Goal: Task Accomplishment & Management: Use online tool/utility

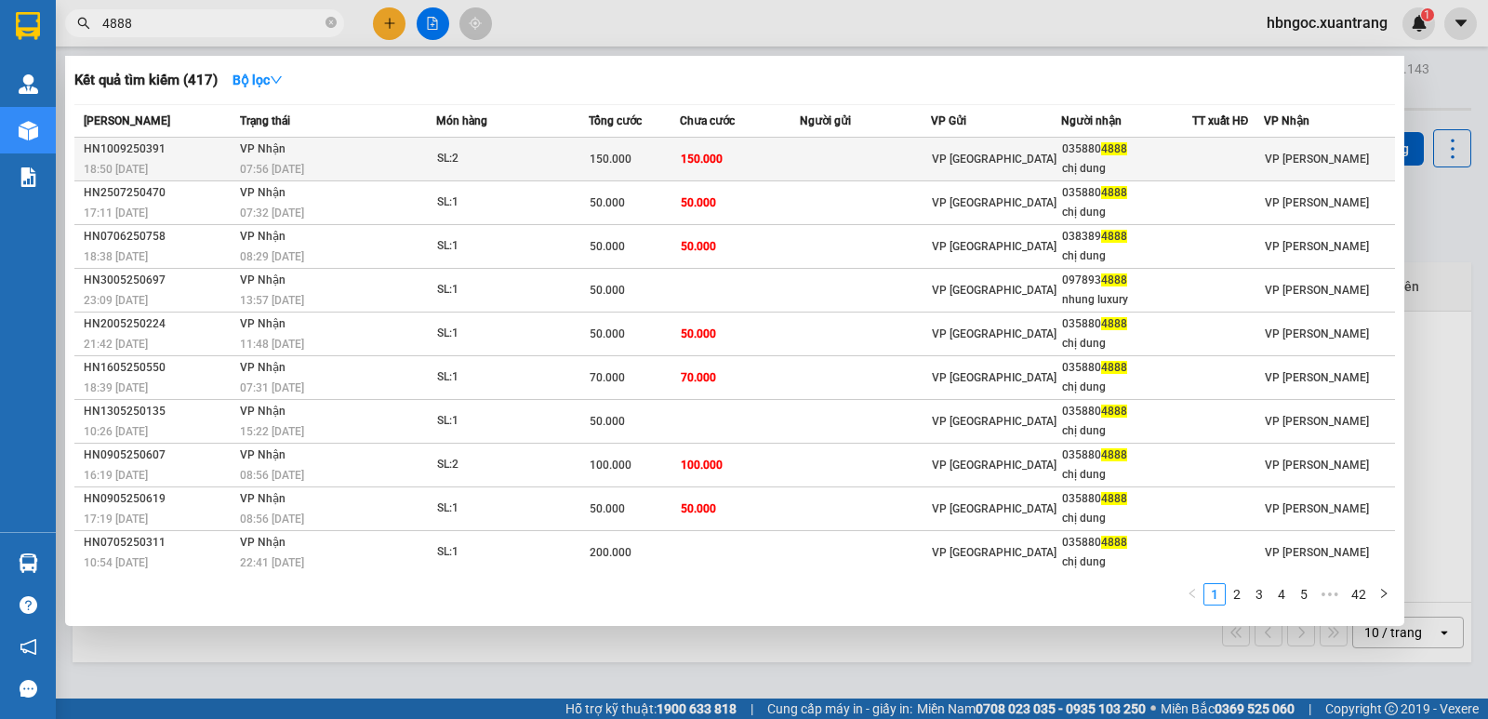
type input "4888"
click at [389, 174] on div "07:56 [DATE]" at bounding box center [337, 169] width 195 height 20
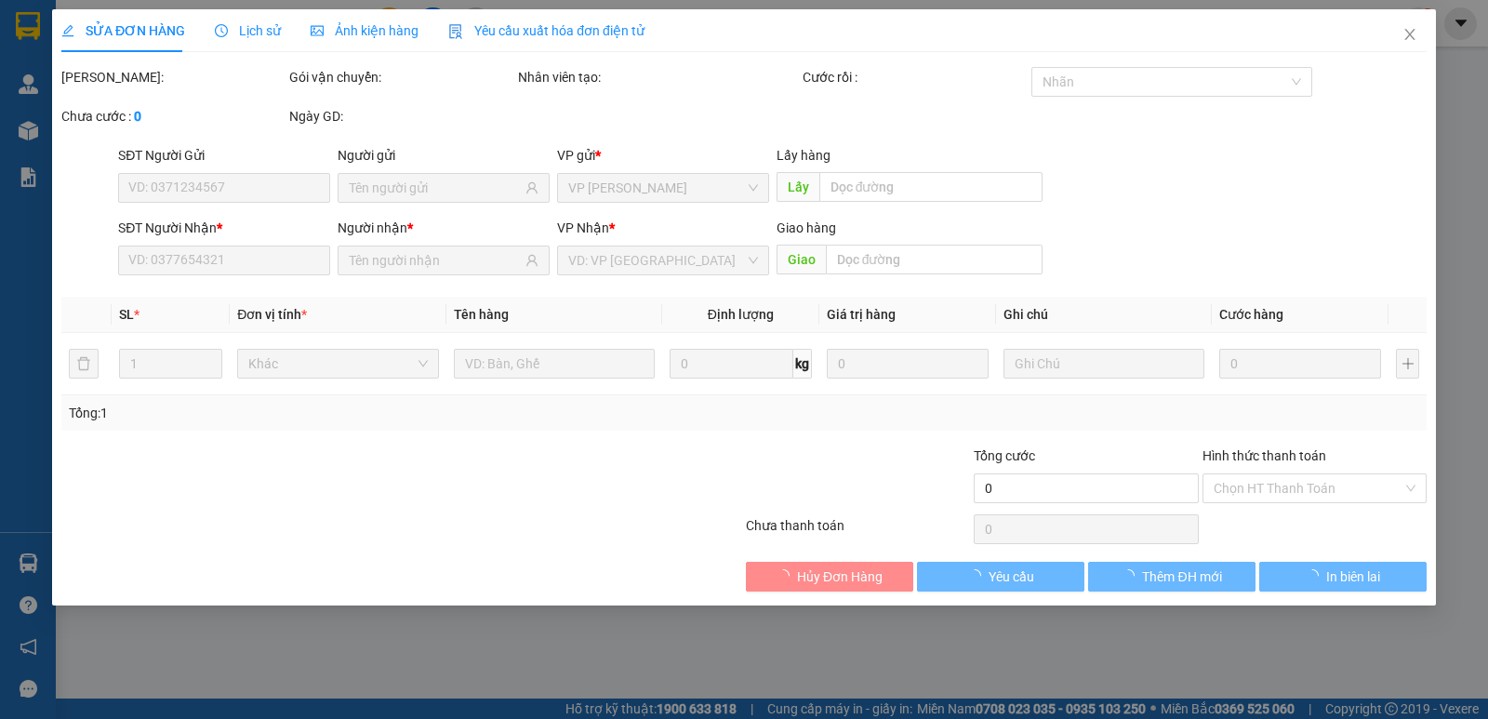
type input "0358804888"
type input "chị dung"
type input "150.000"
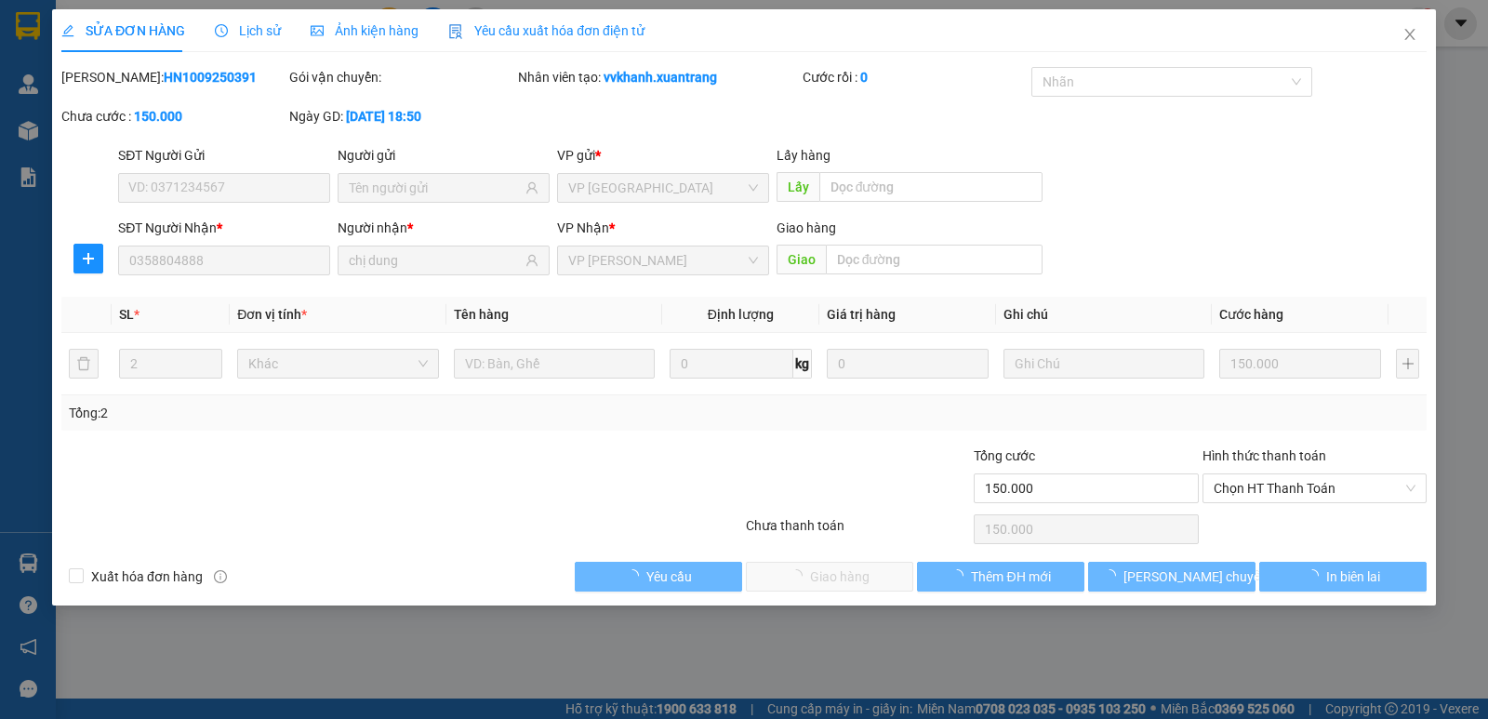
click at [348, 38] on span "Ảnh kiện hàng" at bounding box center [365, 30] width 108 height 15
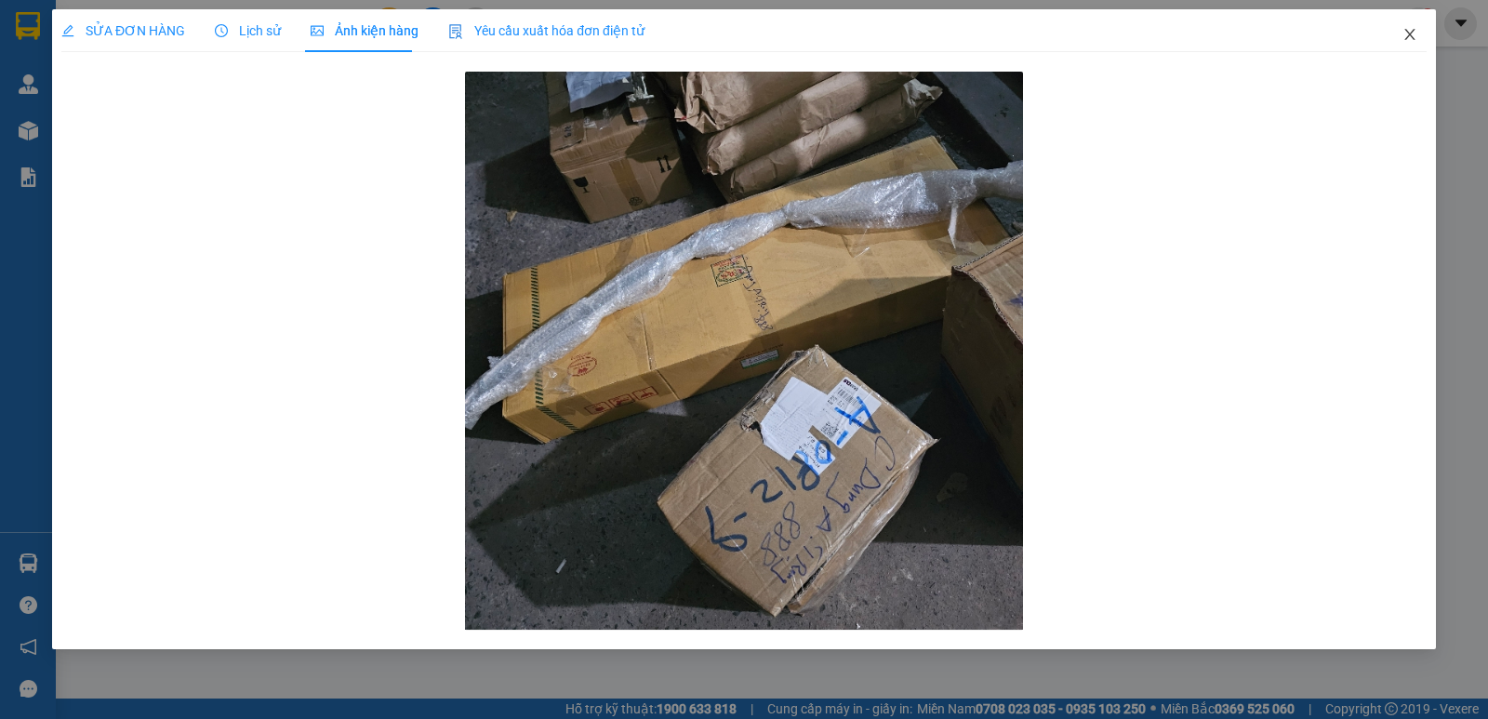
click at [1413, 26] on span "Close" at bounding box center [1409, 35] width 52 height 52
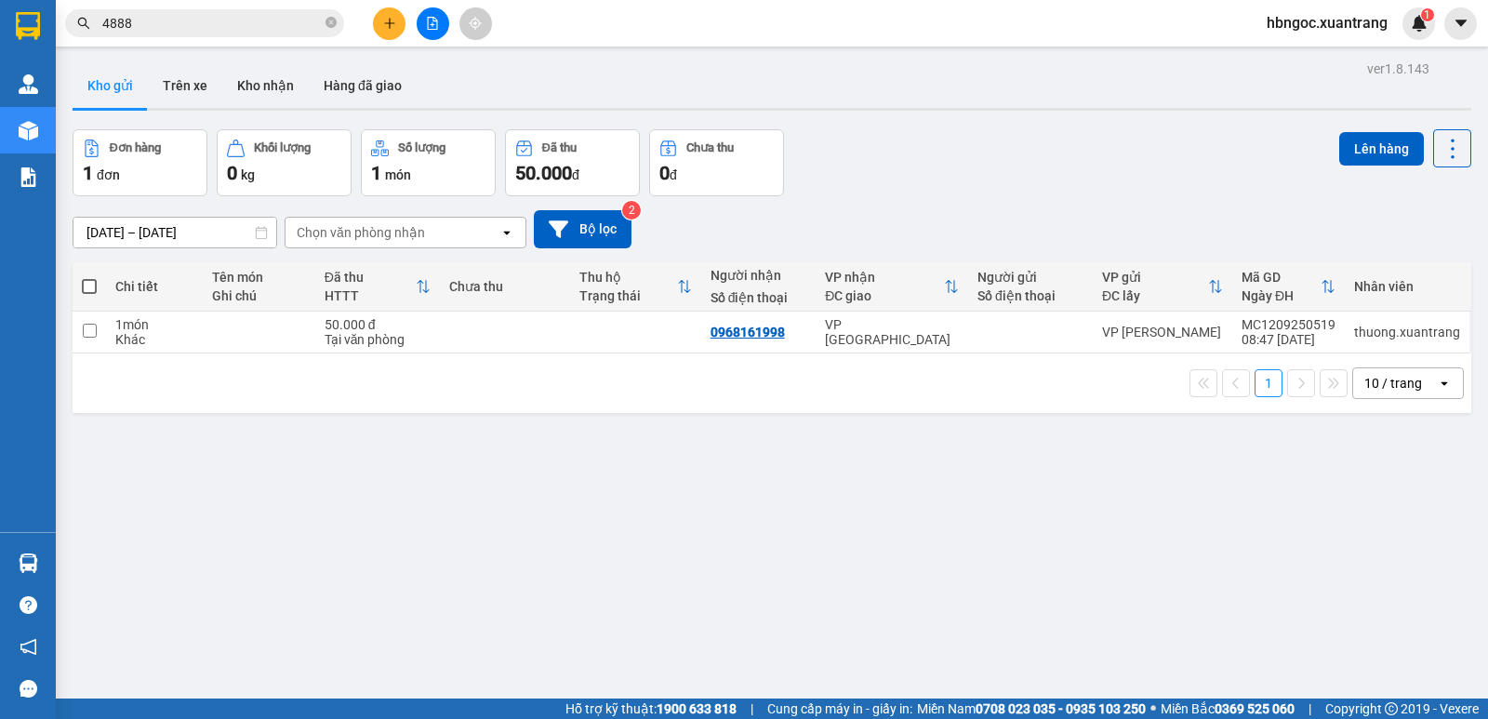
click at [237, 26] on input "4888" at bounding box center [211, 23] width 219 height 20
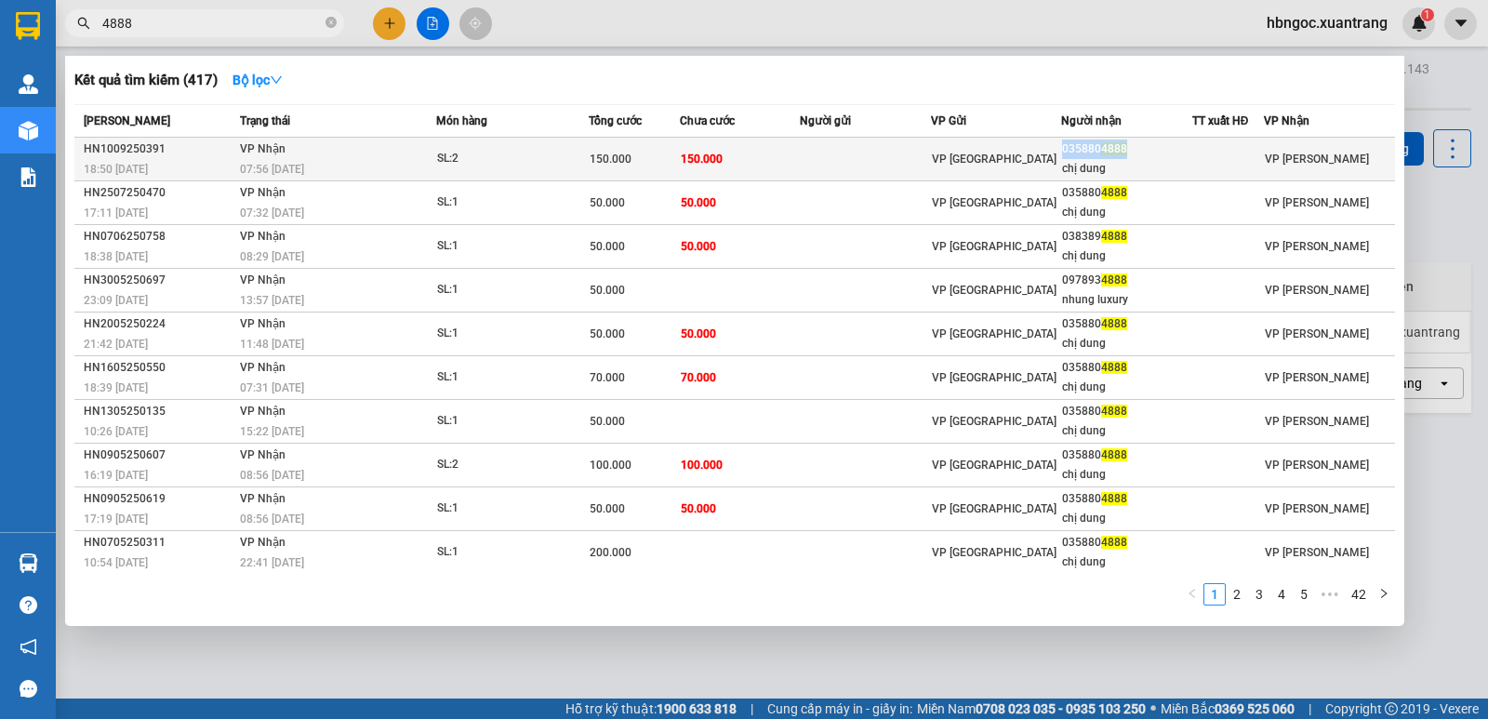
drag, startPoint x: 1126, startPoint y: 152, endPoint x: 1054, endPoint y: 148, distance: 71.7
click at [1062, 148] on div "035880 4888" at bounding box center [1126, 149] width 128 height 20
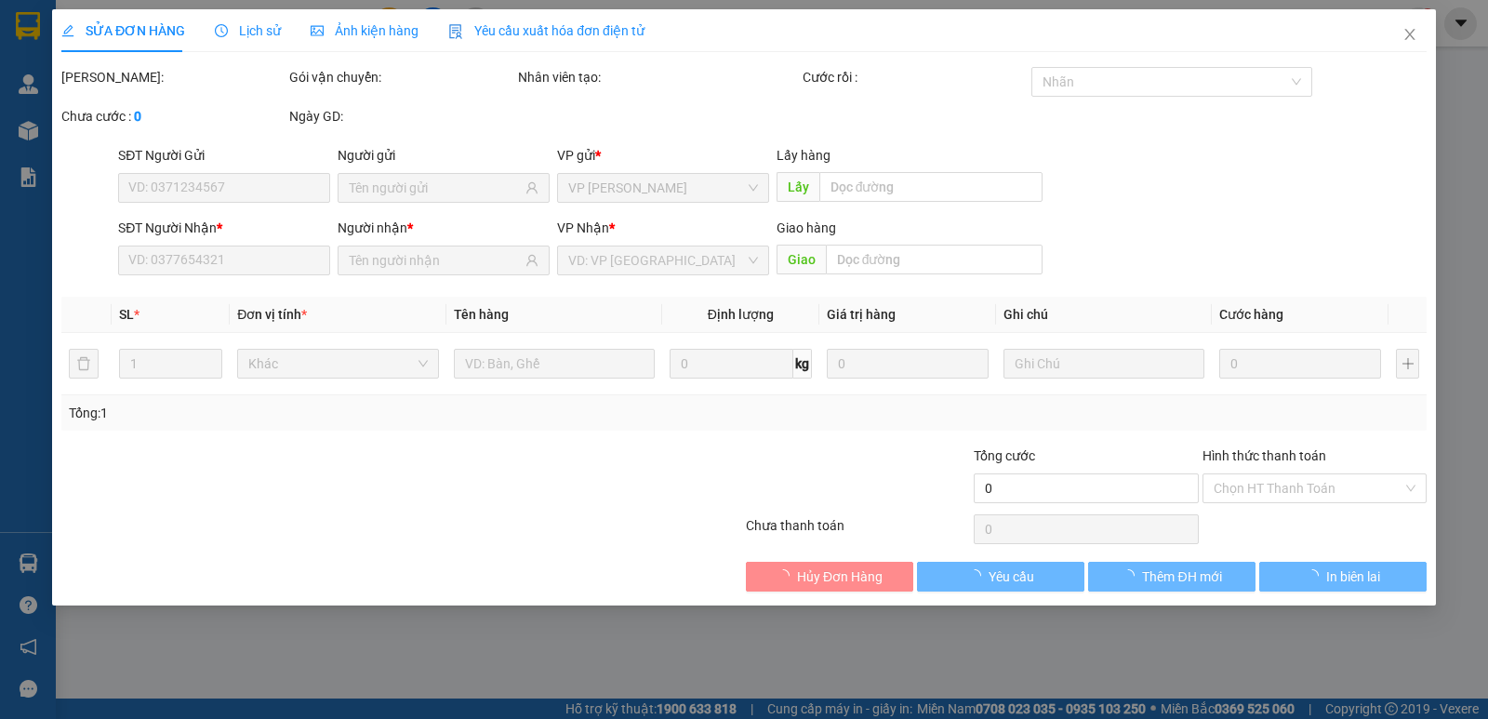
type input "0358804888"
type input "chị dung"
type input "150.000"
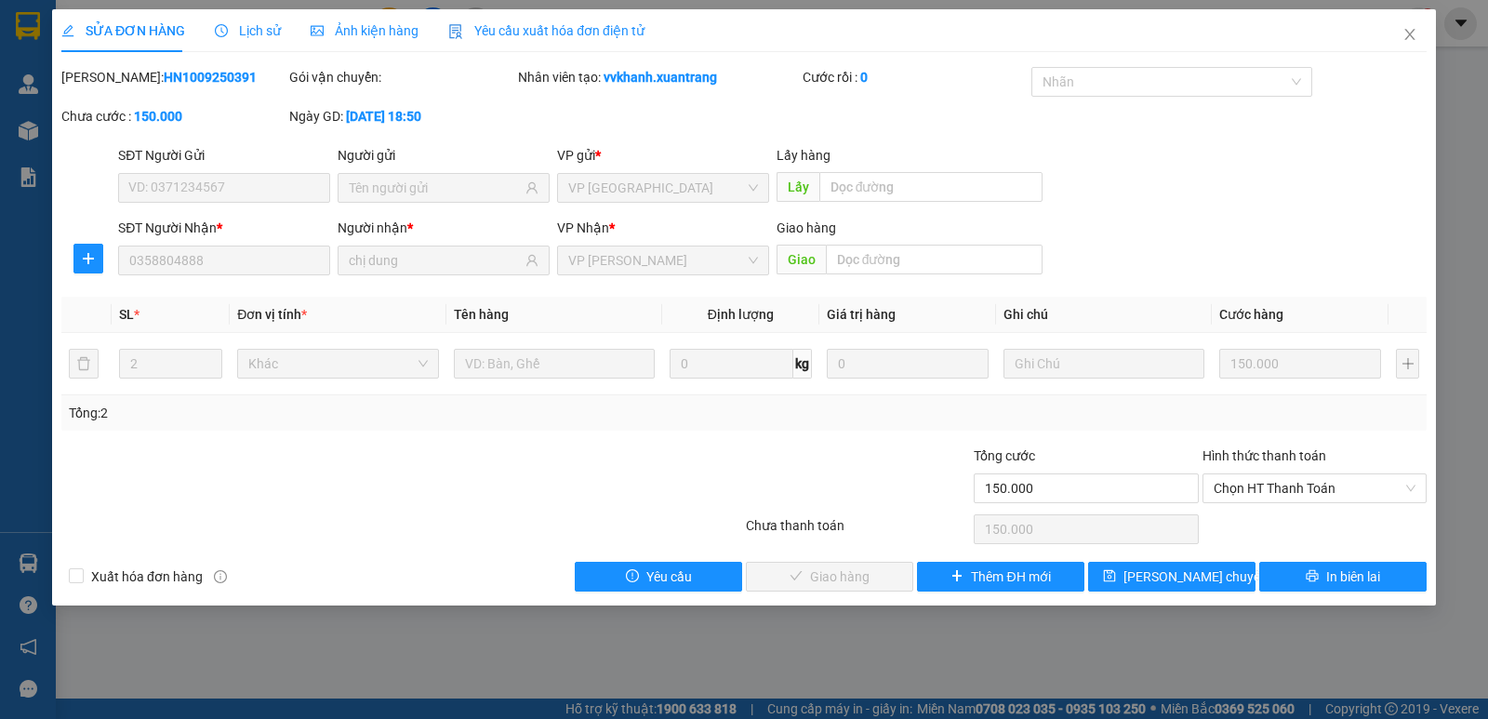
click at [395, 32] on span "Ảnh kiện hàng" at bounding box center [365, 30] width 108 height 15
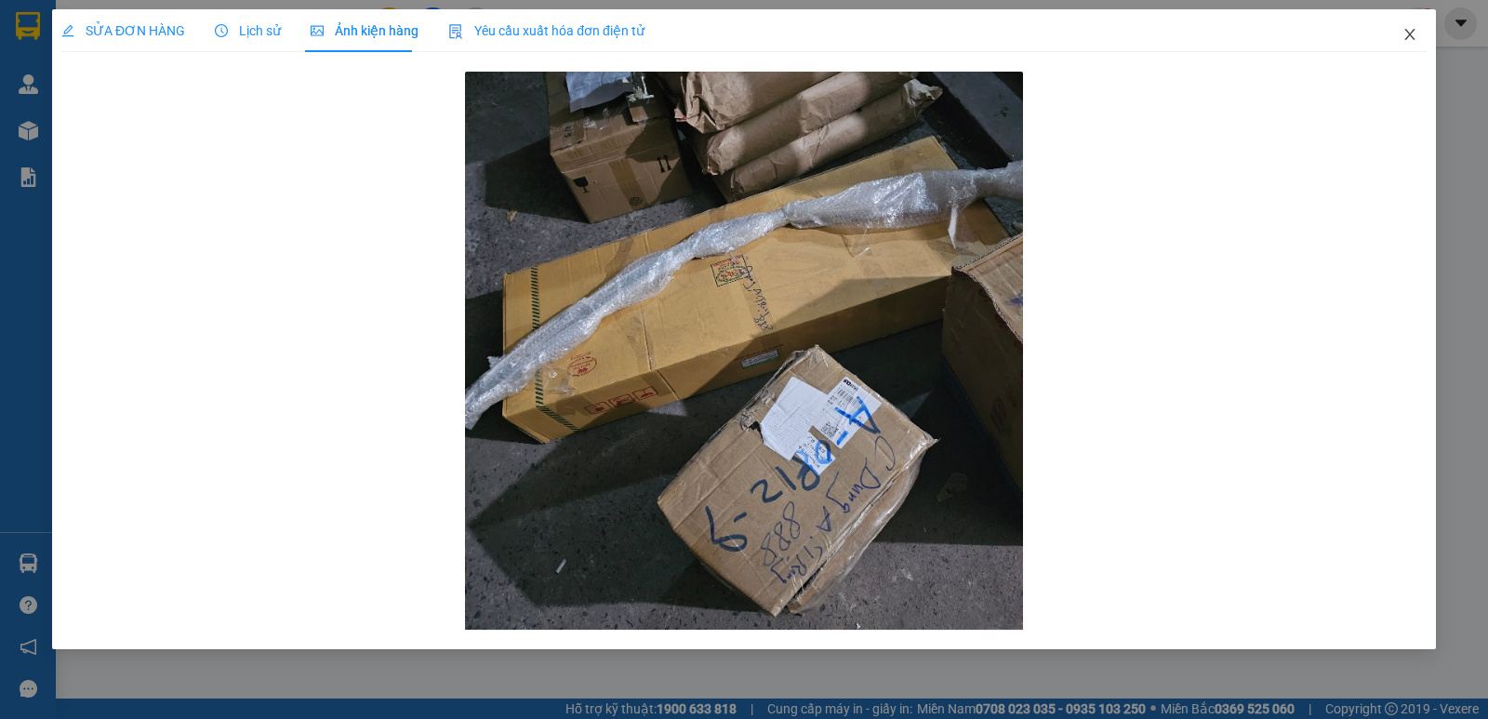
click at [1414, 35] on icon "close" at bounding box center [1409, 34] width 15 height 15
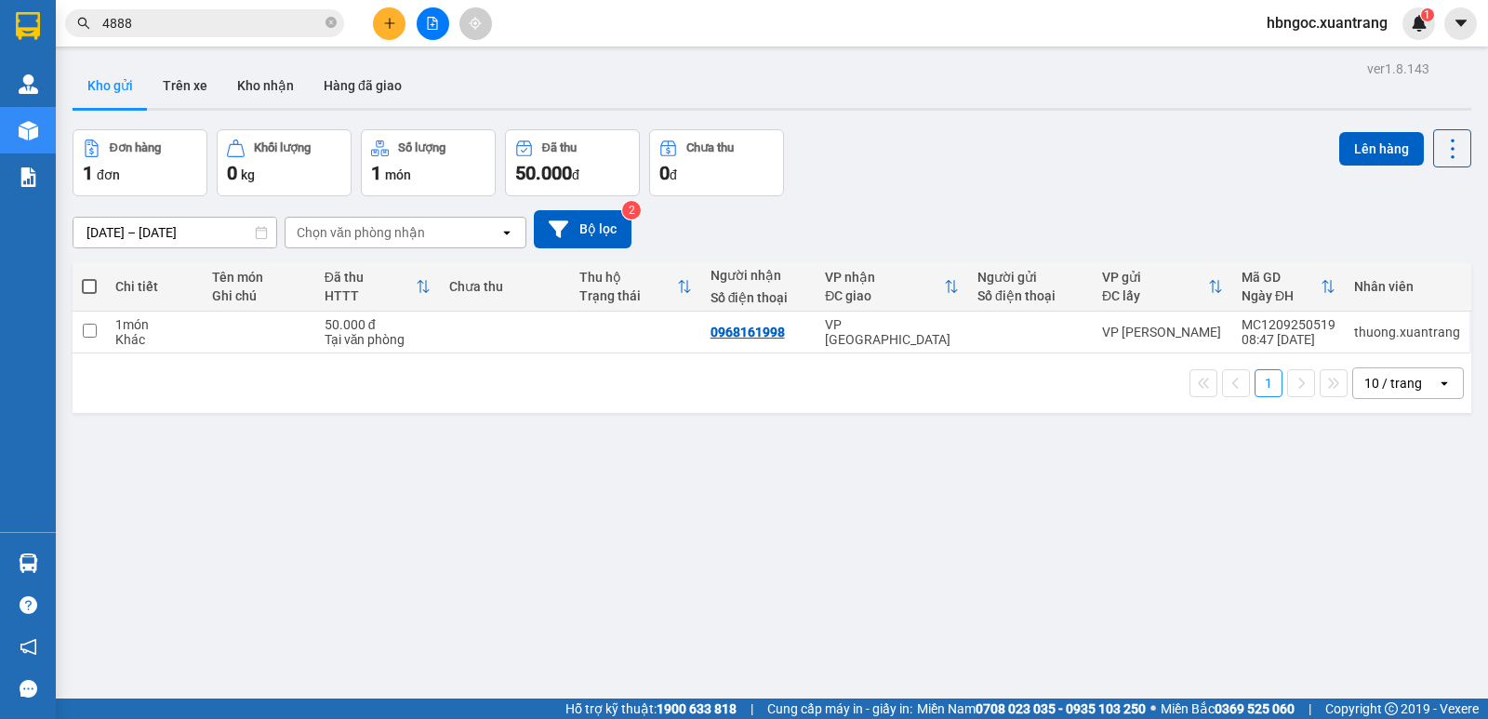
click at [283, 29] on input "4888" at bounding box center [211, 23] width 219 height 20
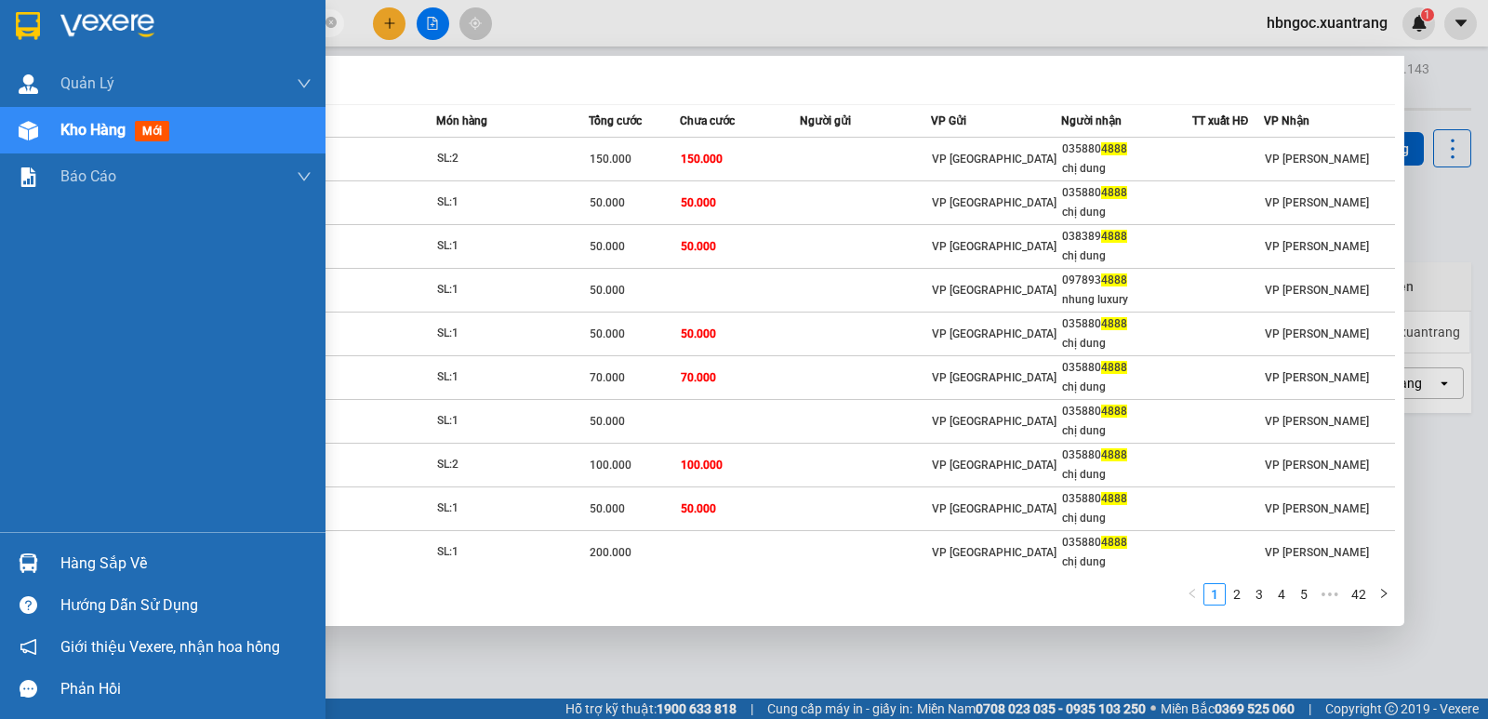
drag, startPoint x: 272, startPoint y: 27, endPoint x: 0, endPoint y: 31, distance: 272.4
click at [0, 31] on section "Kết quả tìm kiếm ( 417 ) Bộ lọc Mã ĐH Trạng thái Món hàng Tổng cước Chưa cước N…" at bounding box center [744, 359] width 1488 height 719
paste input "0913626989"
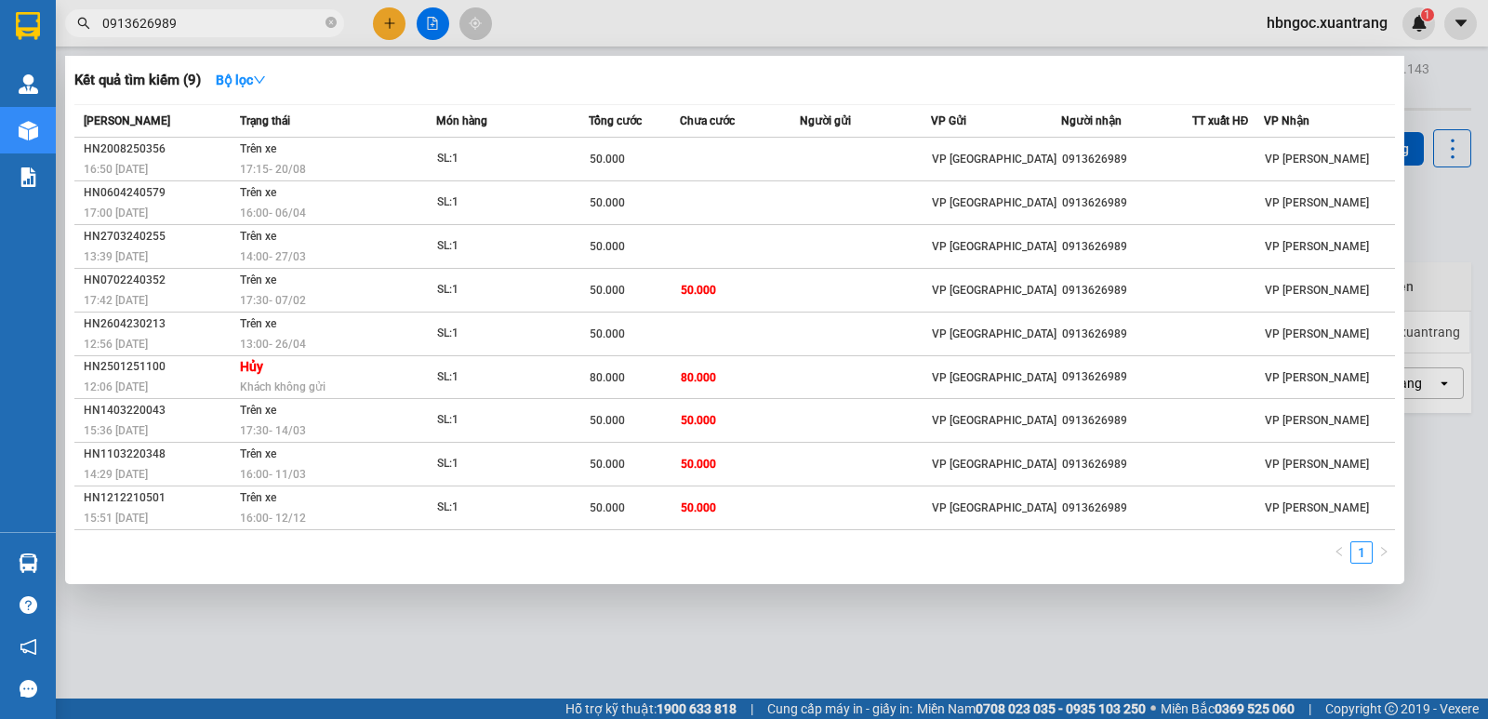
drag, startPoint x: 192, startPoint y: 19, endPoint x: 43, endPoint y: 22, distance: 149.7
click at [43, 22] on section "Kết quả tìm kiếm ( 9 ) Bộ lọc Mã ĐH Trạng thái Món hàng Tổng cước Chưa cước Ngư…" at bounding box center [744, 359] width 1488 height 719
type input "4888"
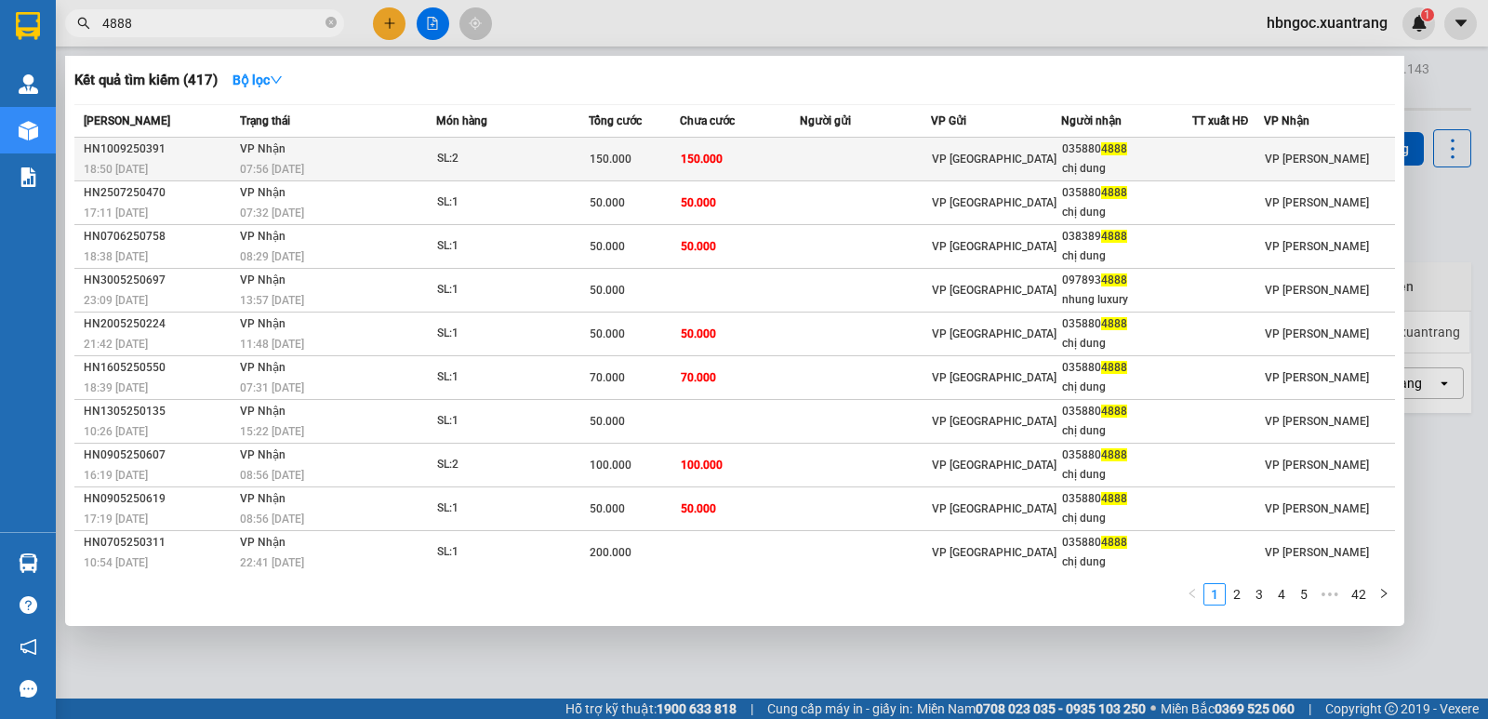
click at [1093, 165] on div "chị dung" at bounding box center [1126, 169] width 128 height 20
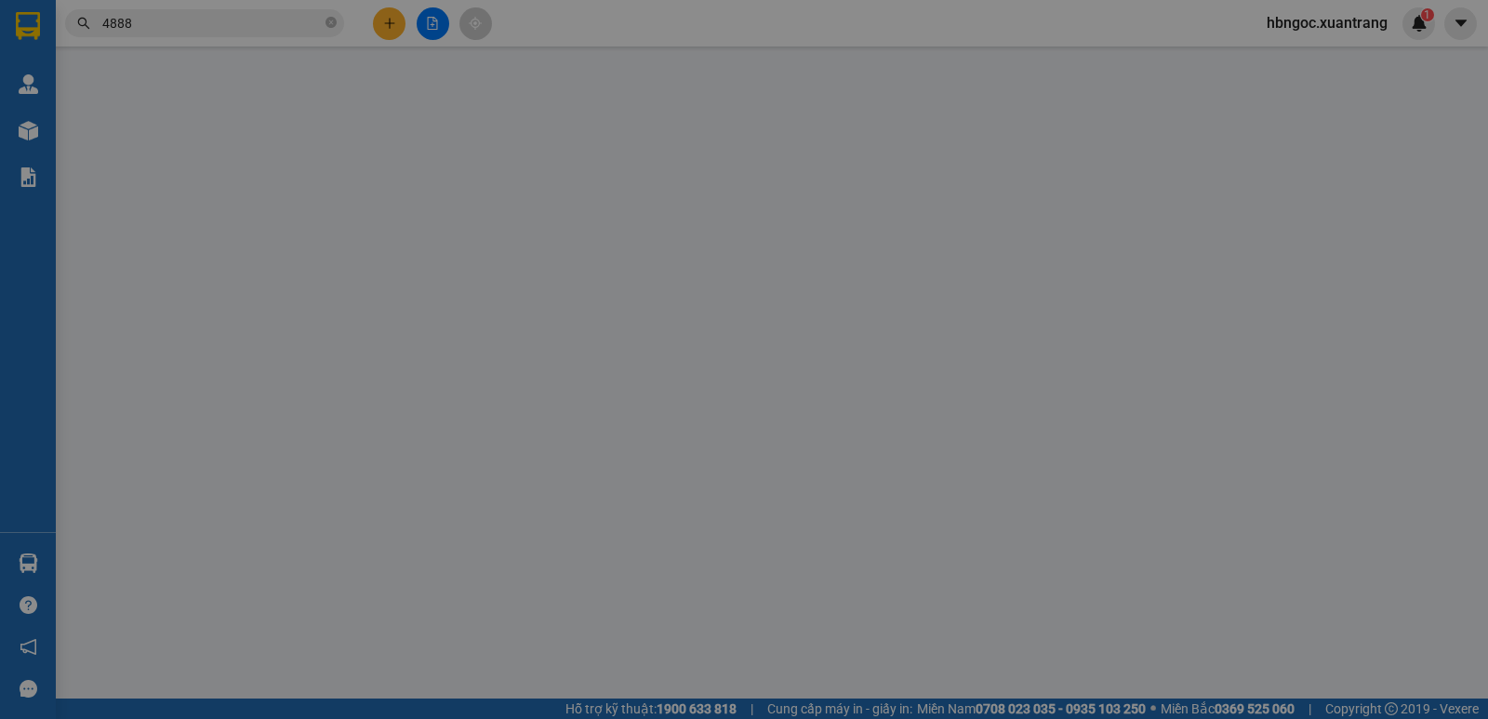
type input "0358804888"
type input "chị dung"
type input "150.000"
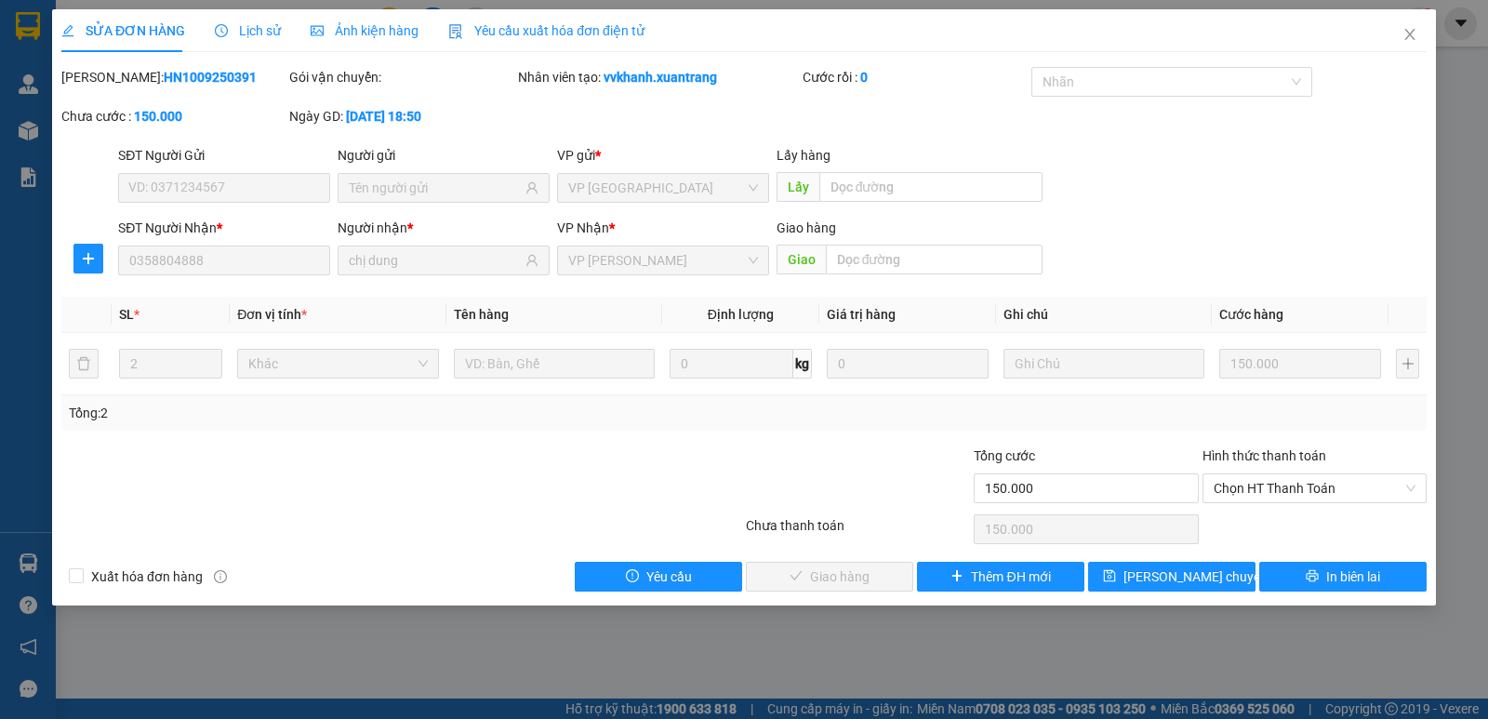
click at [114, 265] on div "SĐT Người Nhận * 0358804888" at bounding box center [223, 250] width 219 height 65
click at [1409, 27] on span "Close" at bounding box center [1409, 35] width 52 height 52
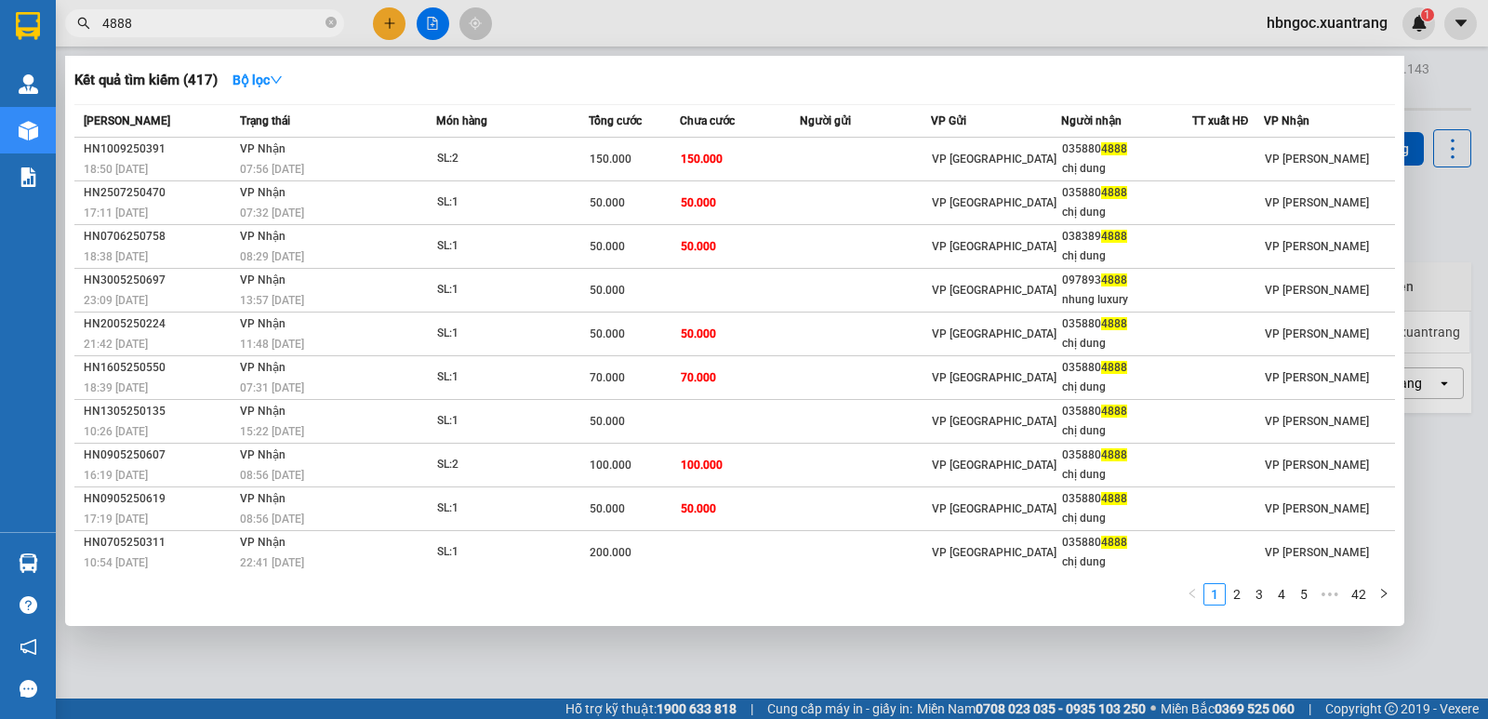
drag, startPoint x: 218, startPoint y: 17, endPoint x: 75, endPoint y: 31, distance: 143.9
click at [73, 31] on span "4888" at bounding box center [204, 23] width 279 height 28
paste input "035880"
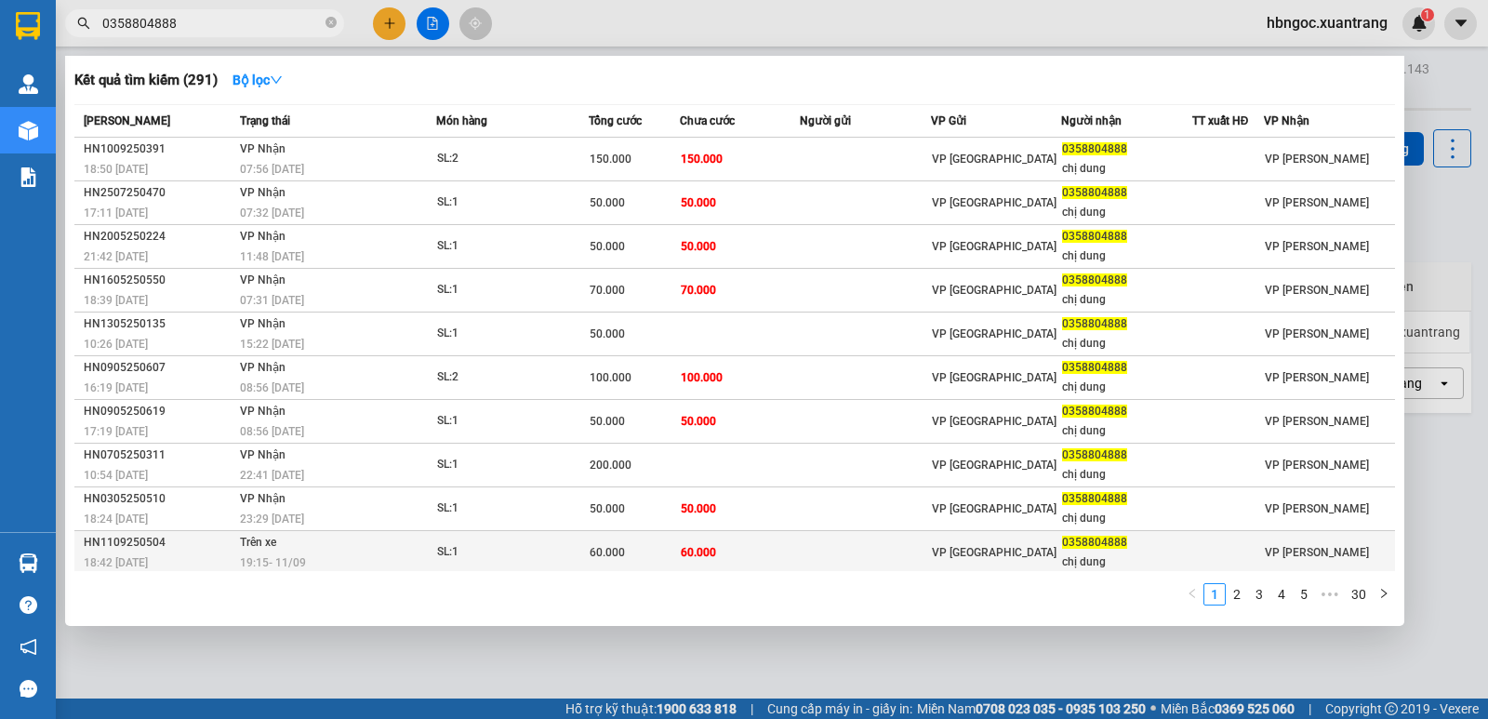
type input "0358804888"
click at [388, 561] on div "19:15 [DATE]" at bounding box center [337, 562] width 195 height 20
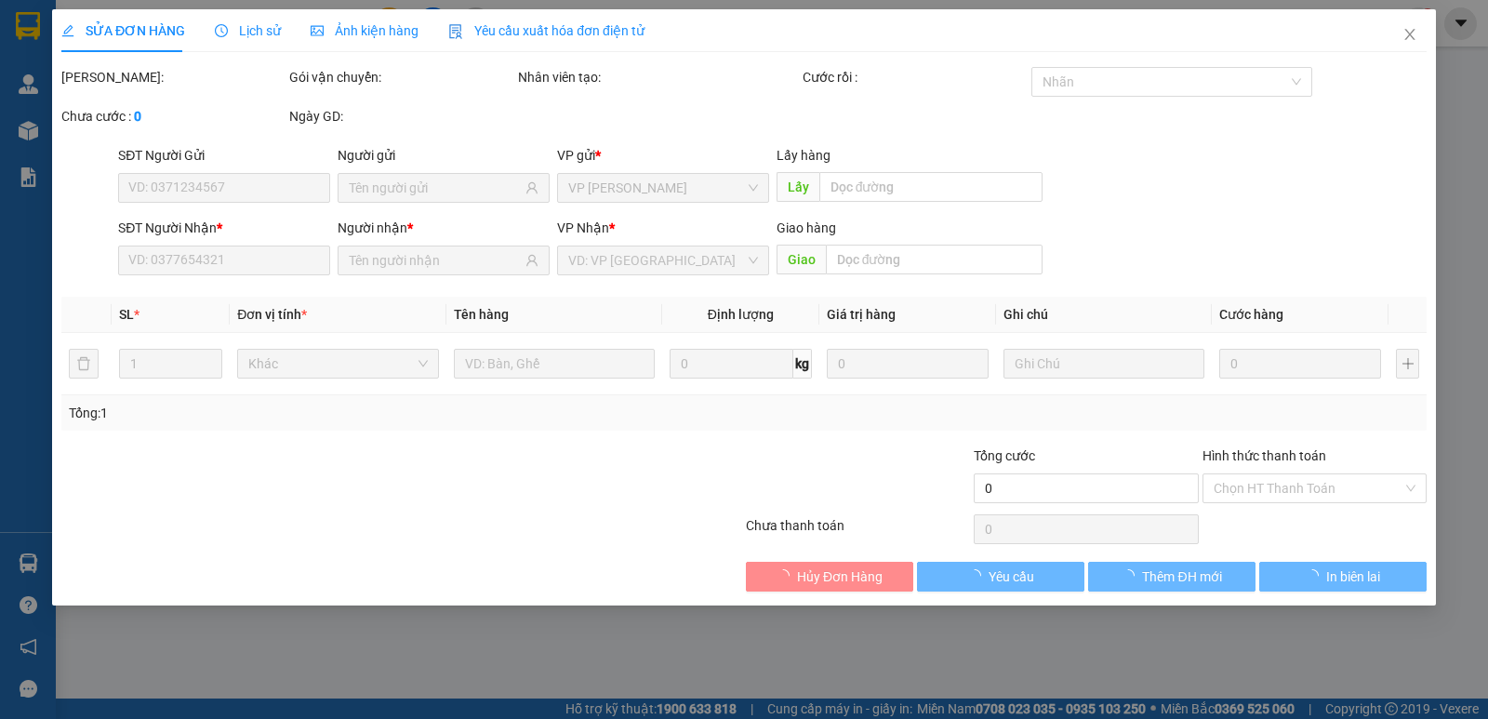
type input "0358804888"
type input "chị dung"
type input "60.000"
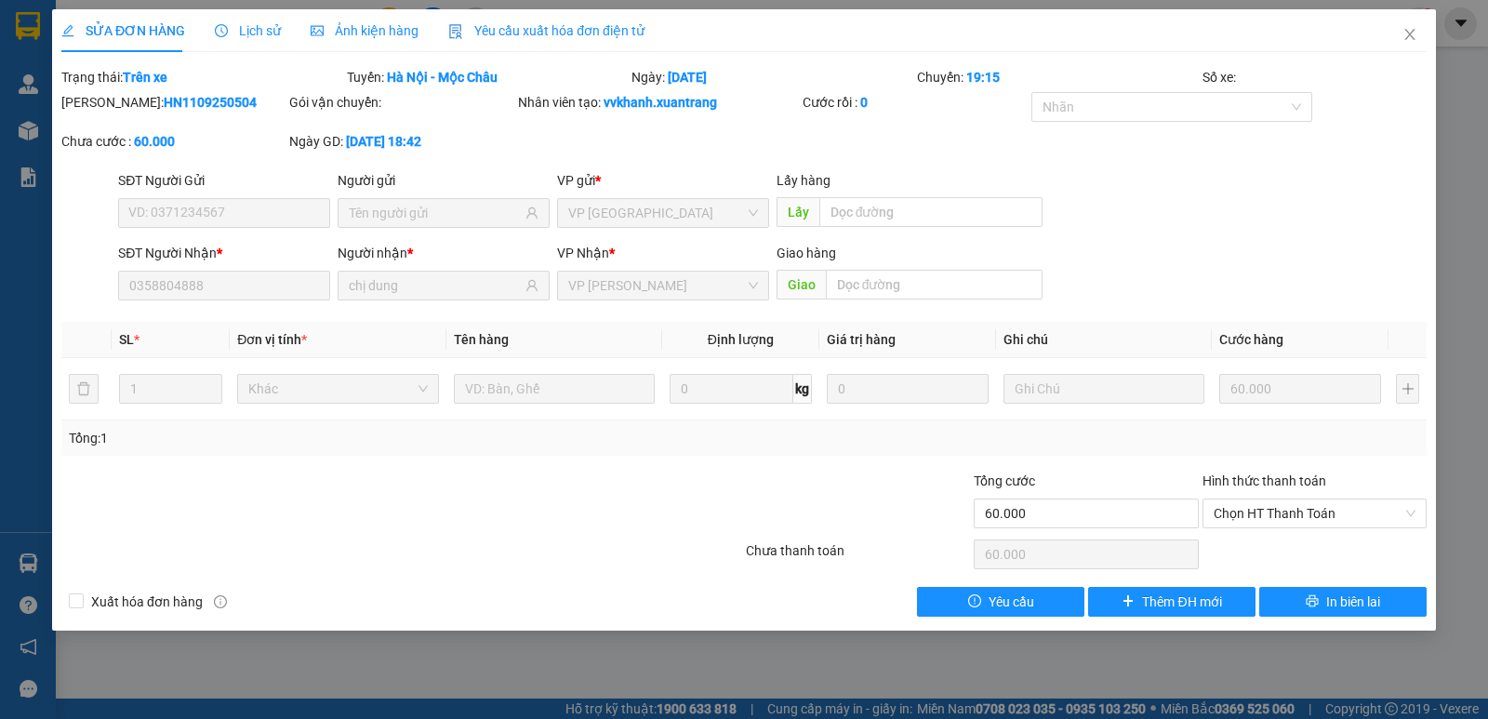
click at [375, 38] on div "Ảnh kiện hàng" at bounding box center [365, 30] width 108 height 20
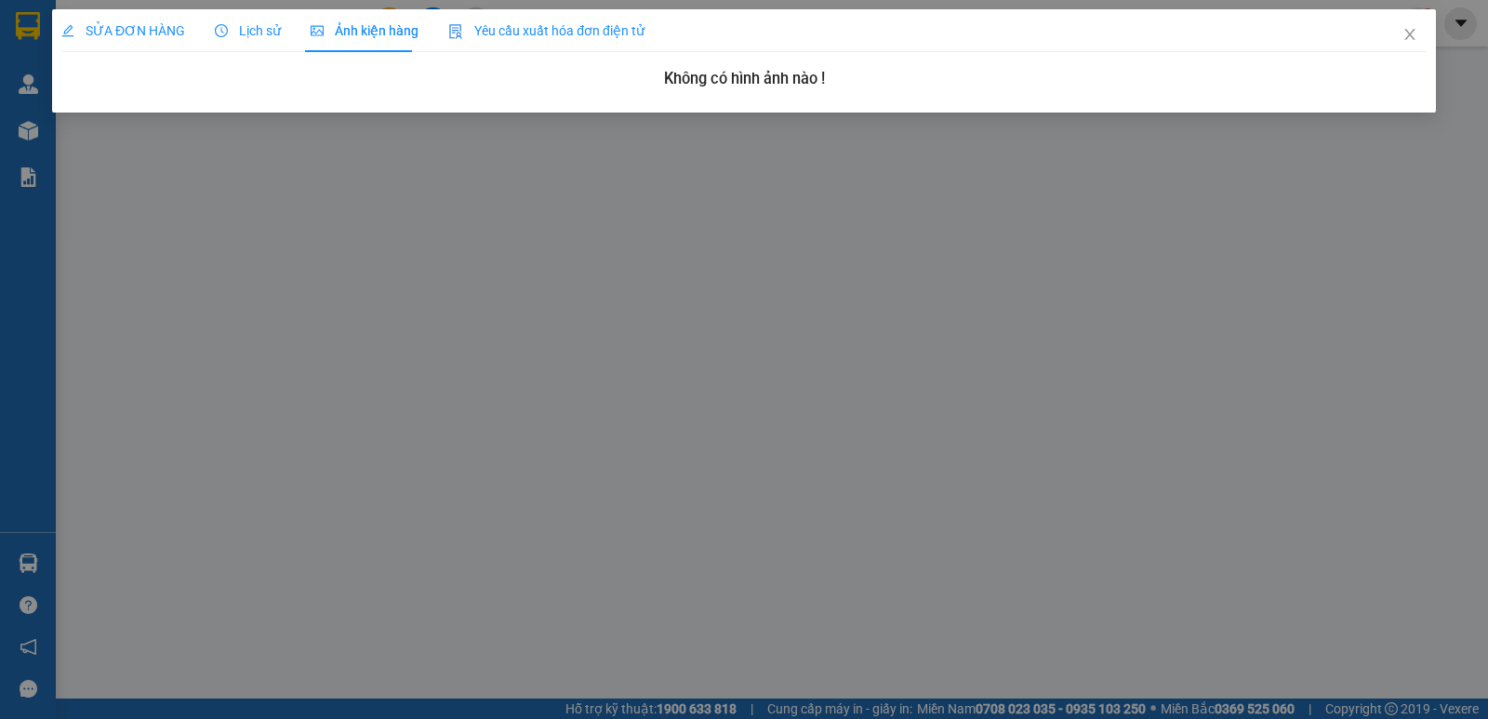
click at [390, 31] on span "Ảnh kiện hàng" at bounding box center [365, 30] width 108 height 15
click at [1410, 29] on icon "close" at bounding box center [1409, 34] width 15 height 15
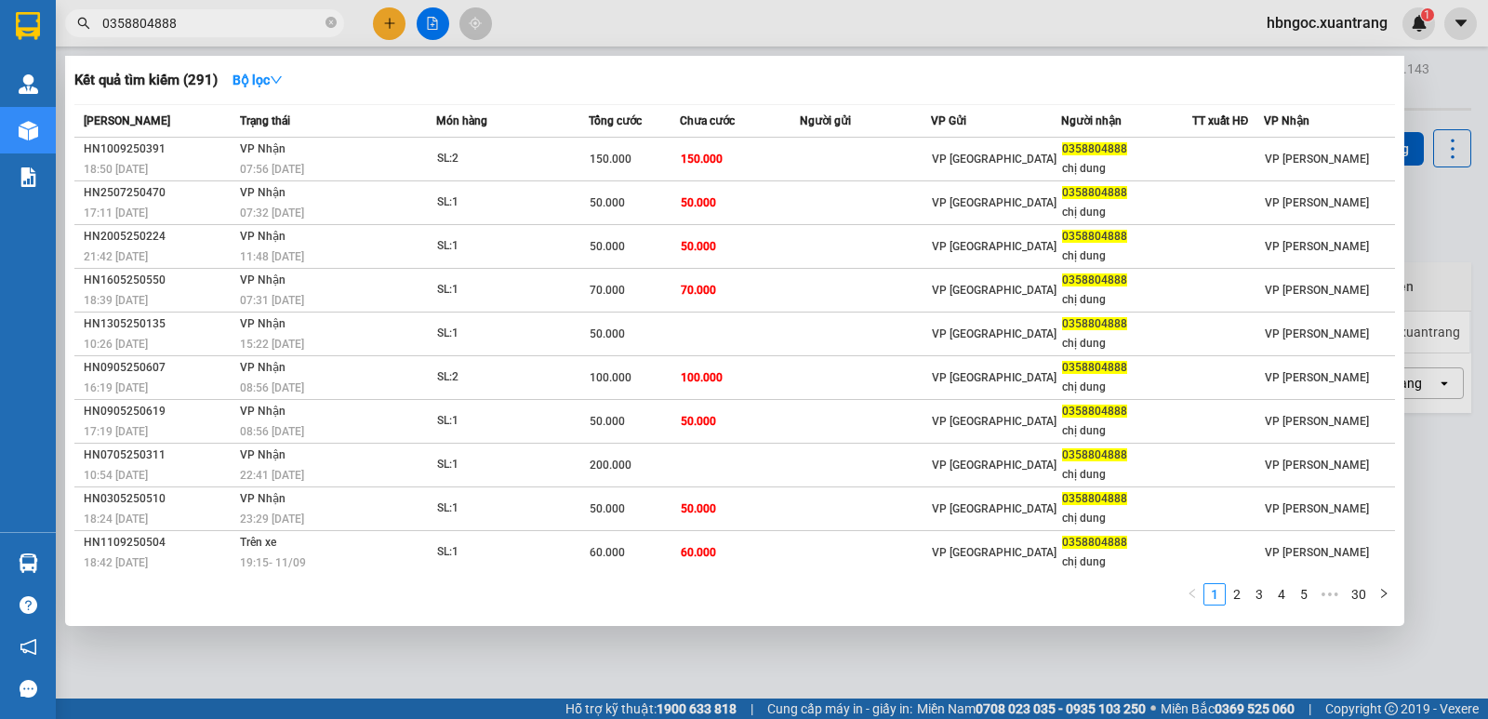
click at [219, 30] on input "0358804888" at bounding box center [211, 23] width 219 height 20
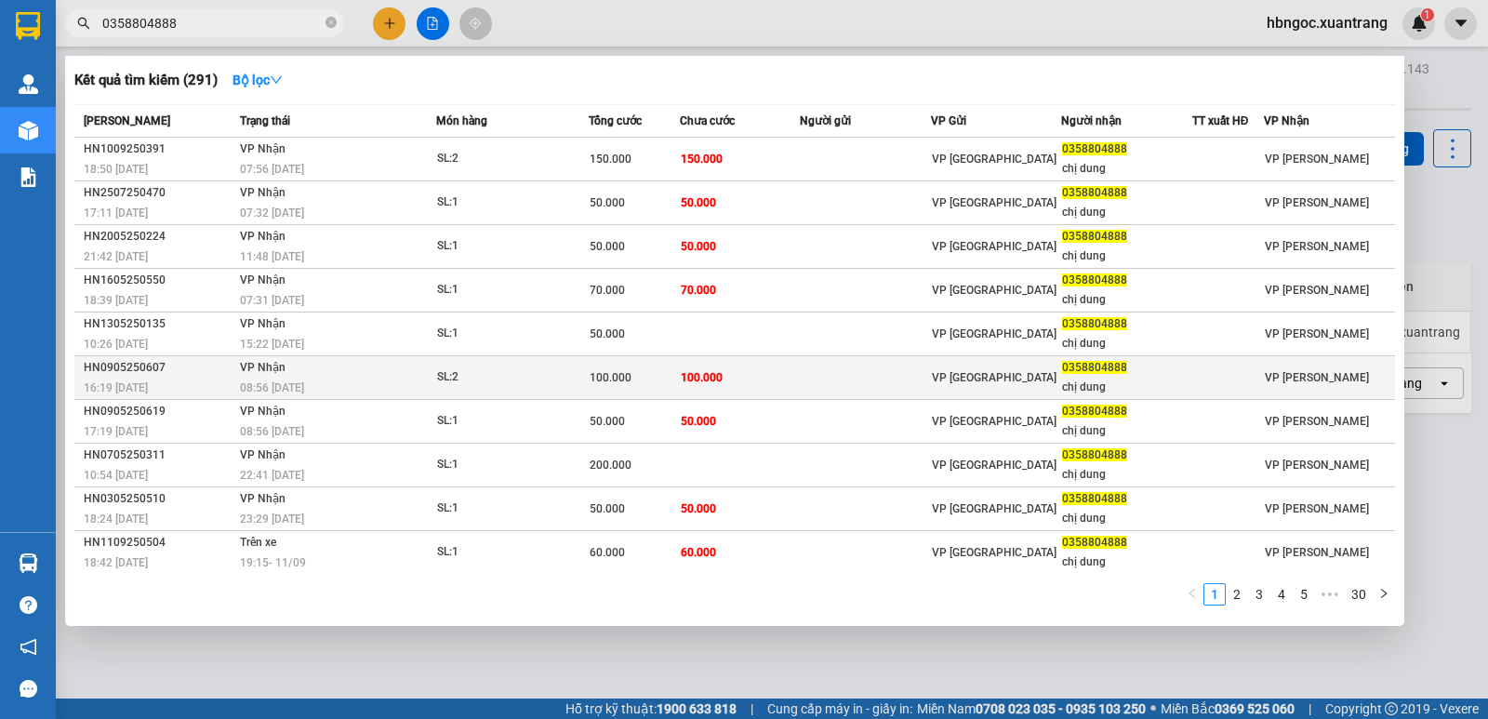
scroll to position [4, 0]
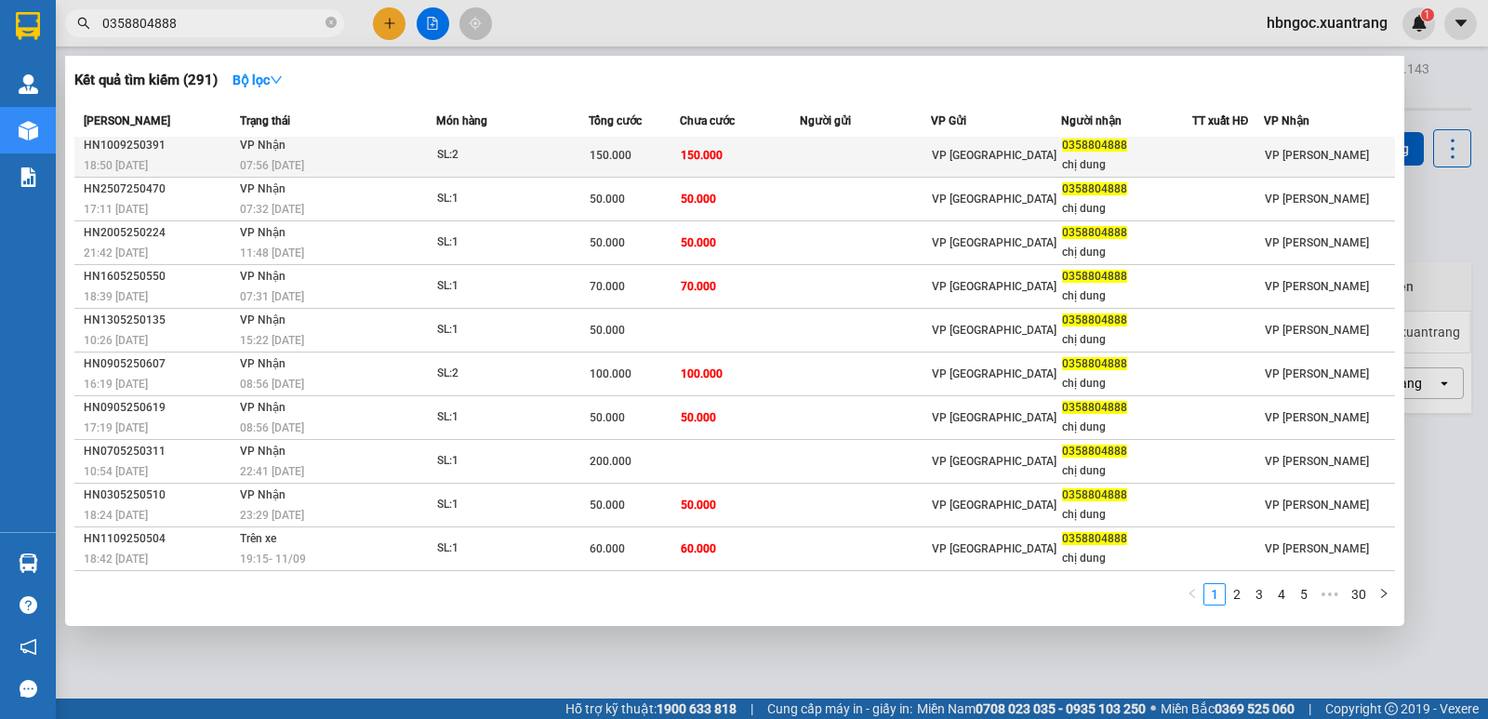
click at [484, 153] on div "SL: 2" at bounding box center [506, 155] width 139 height 20
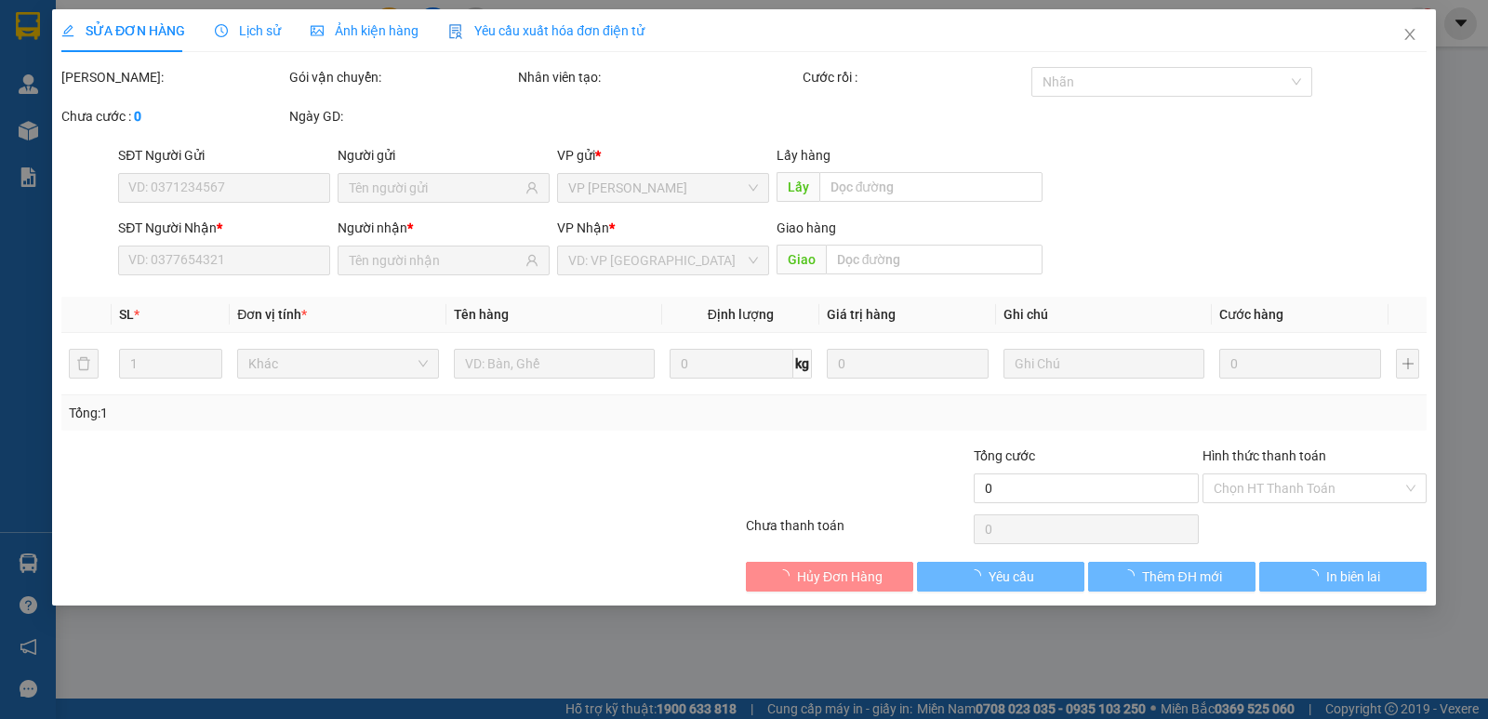
type input "0358804888"
type input "chị dung"
type input "150.000"
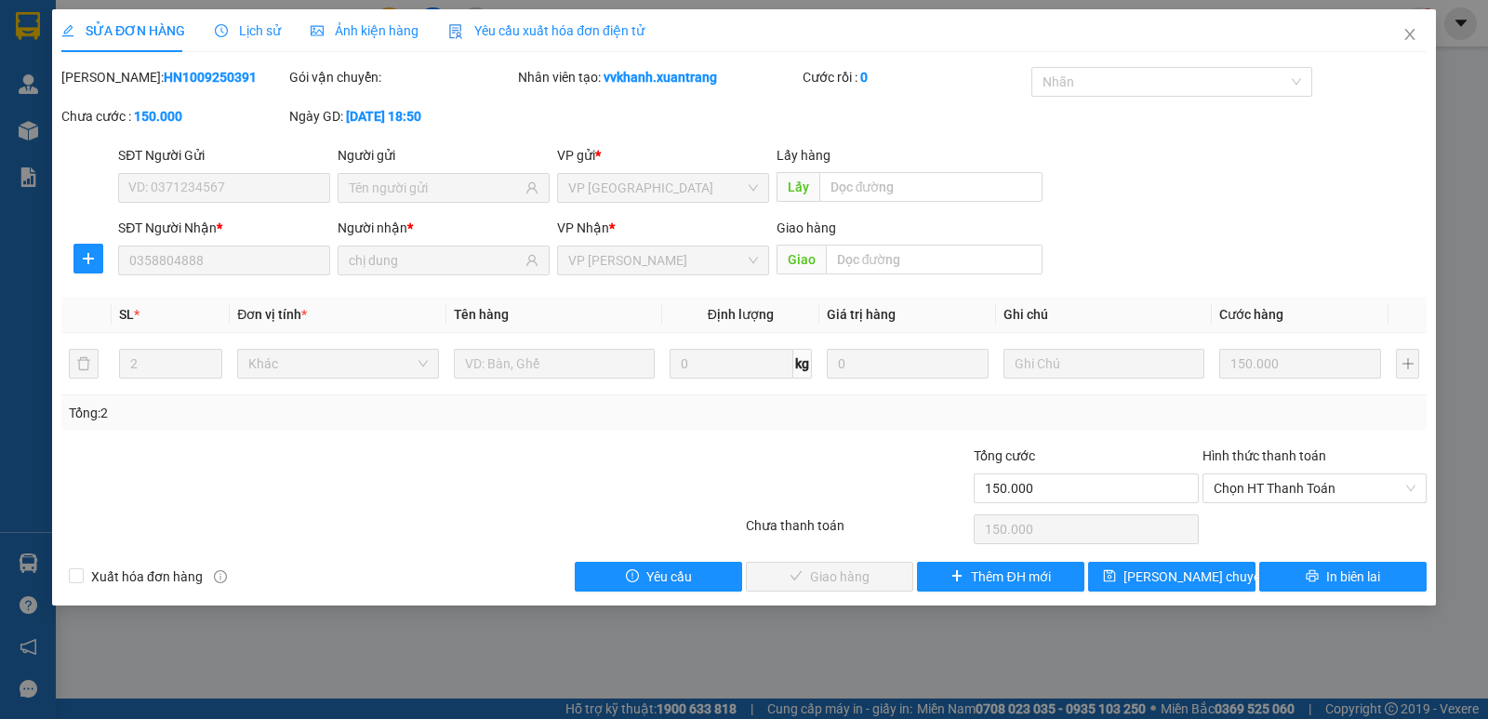
click at [385, 37] on span "Ảnh kiện hàng" at bounding box center [365, 30] width 108 height 15
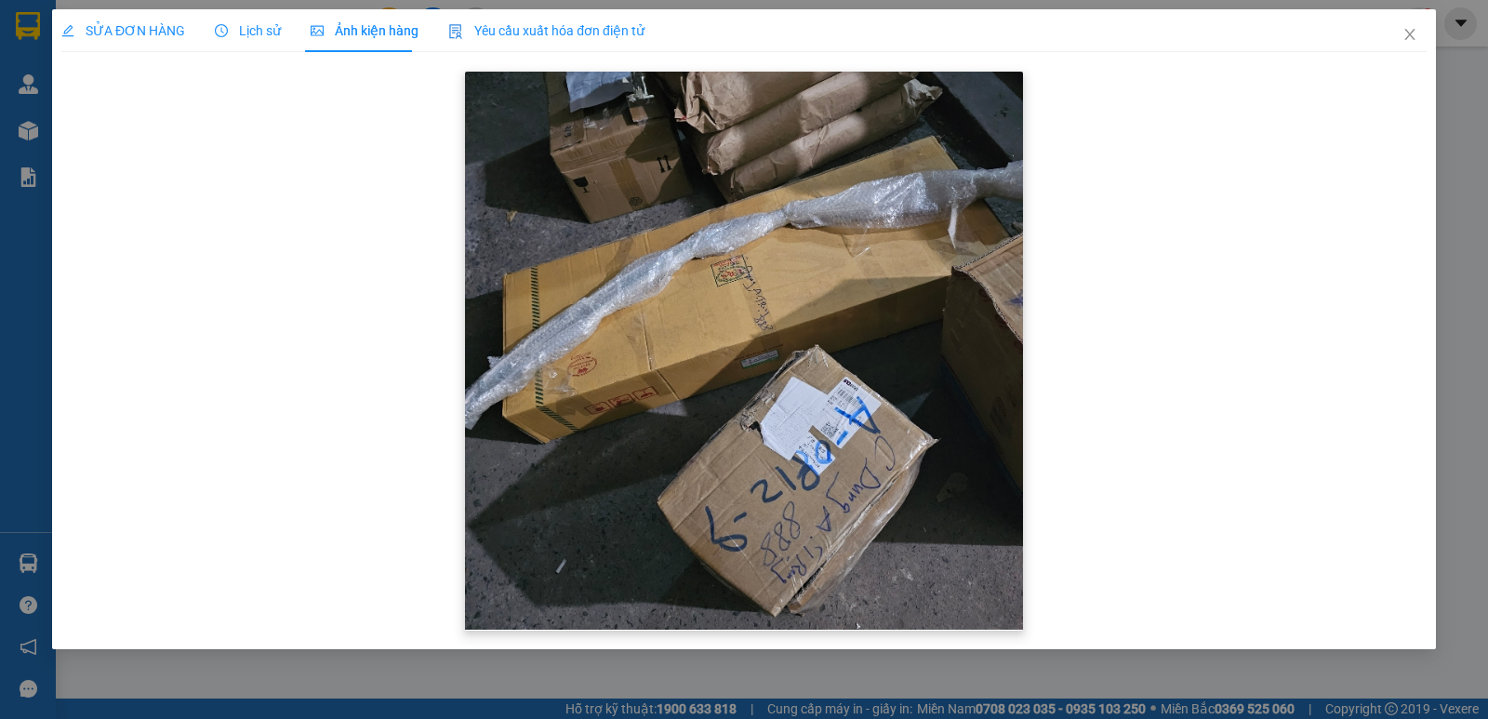
click at [759, 272] on img at bounding box center [744, 351] width 558 height 558
click at [1412, 33] on icon "close" at bounding box center [1409, 34] width 15 height 15
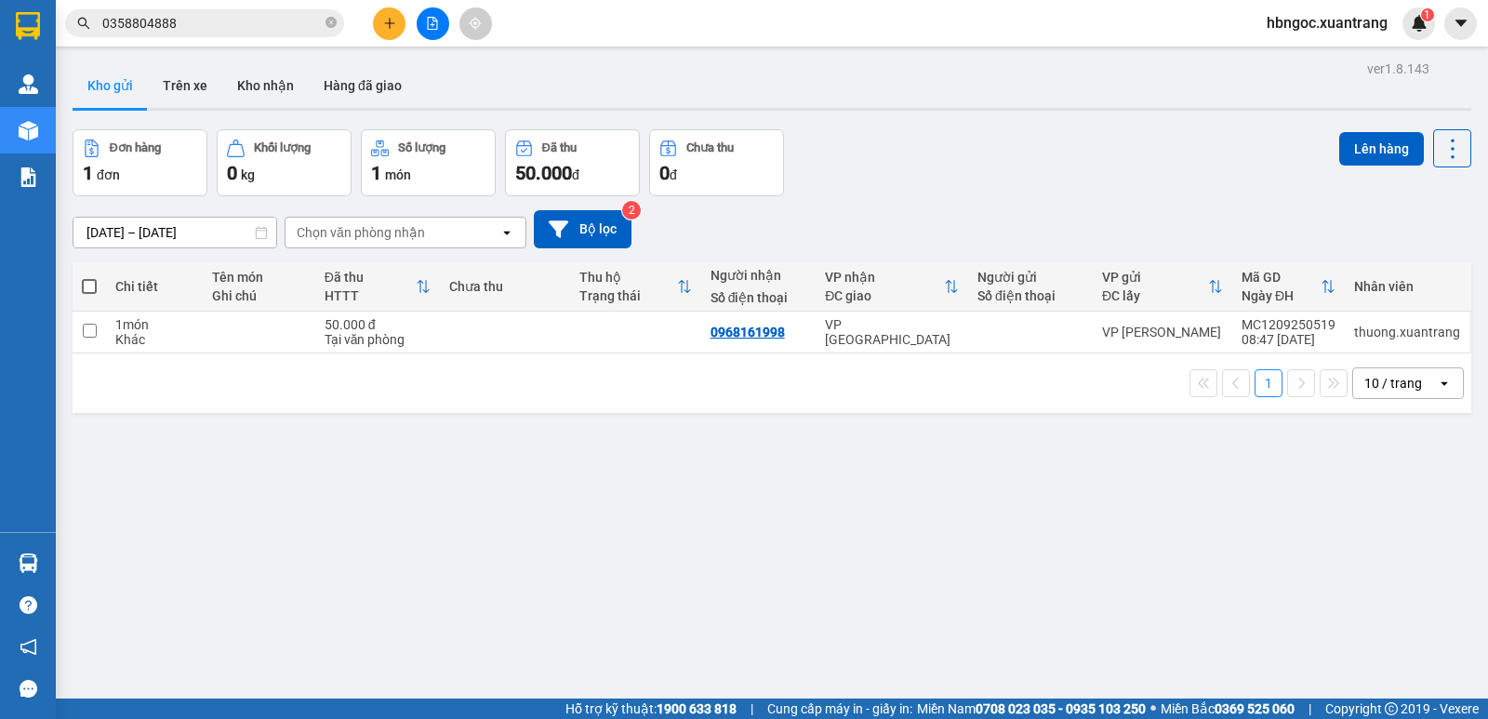
click at [227, 21] on input "0358804888" at bounding box center [211, 23] width 219 height 20
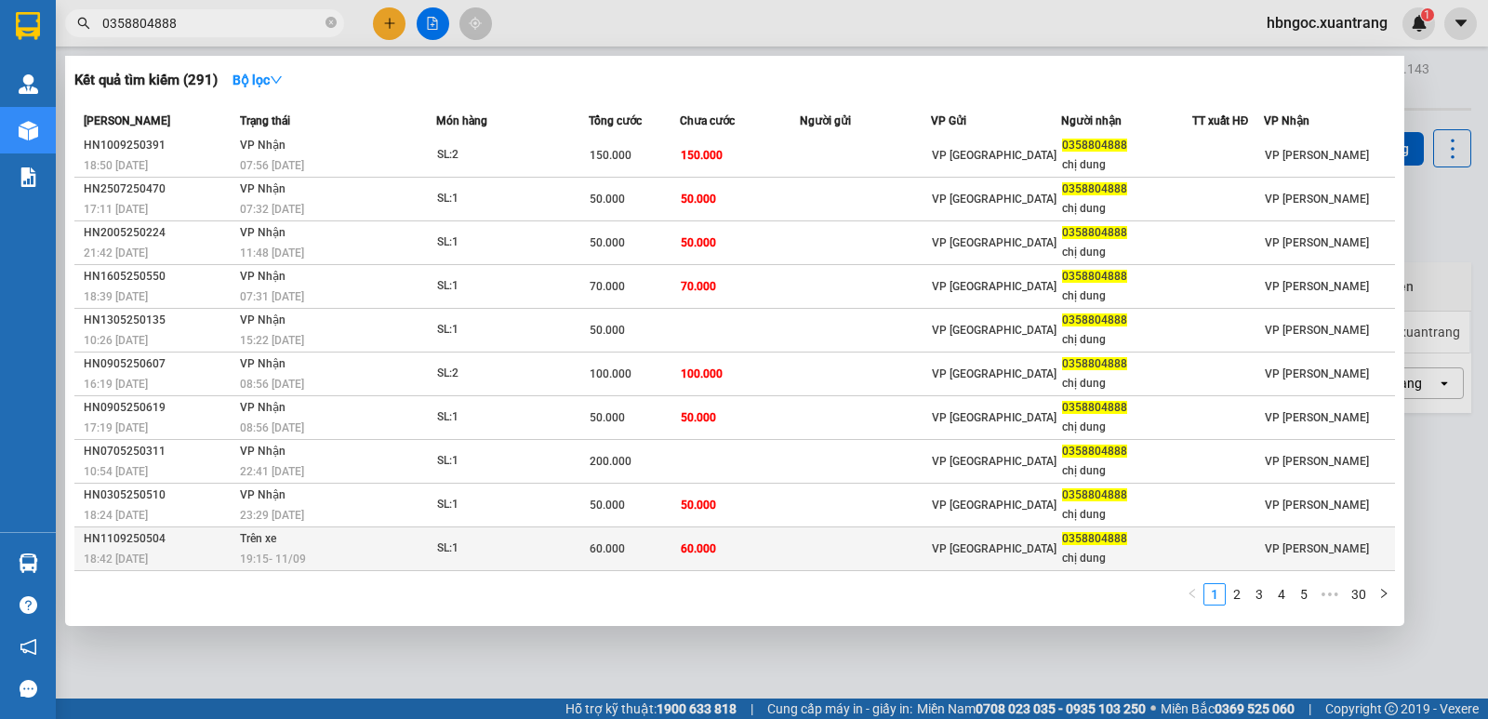
click at [973, 548] on span "VP [GEOGRAPHIC_DATA]" at bounding box center [994, 548] width 125 height 13
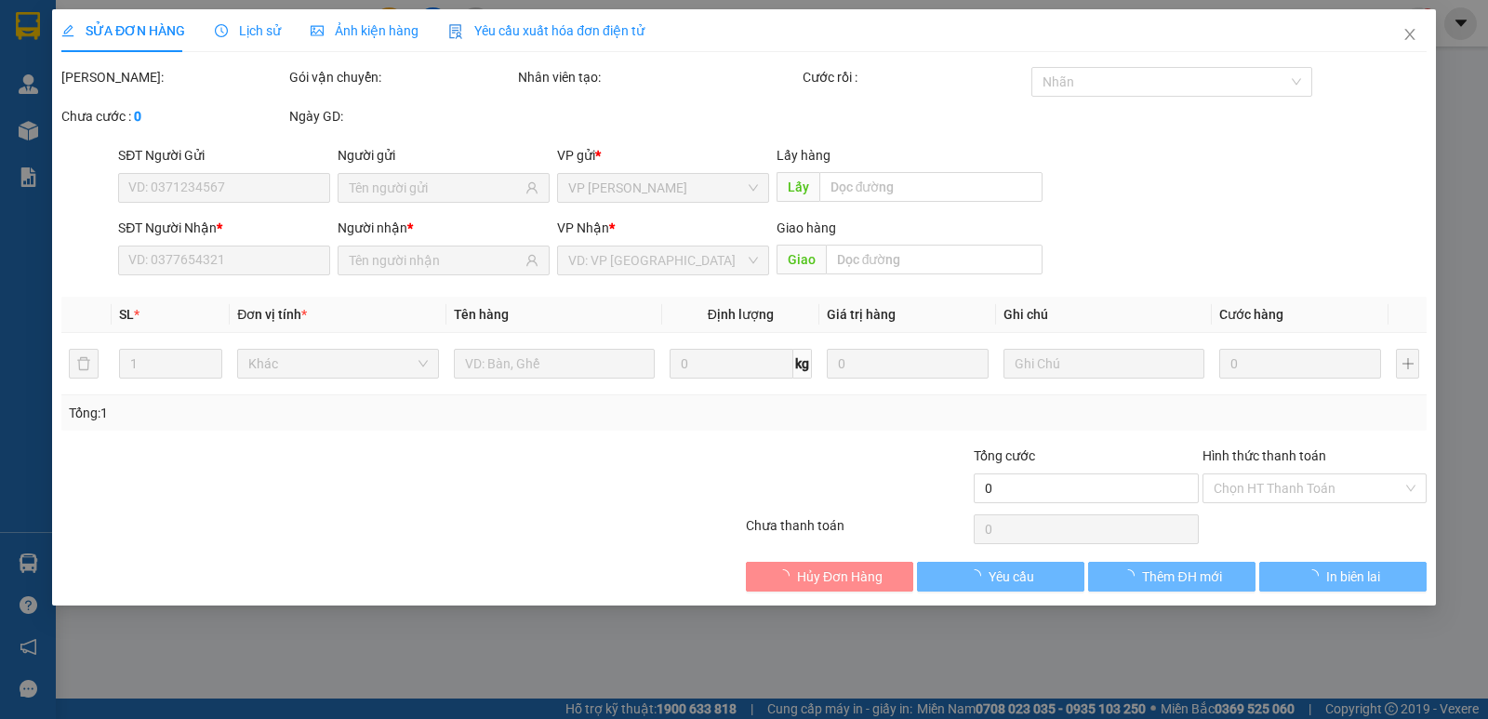
type input "0358804888"
type input "chị dung"
type input "60.000"
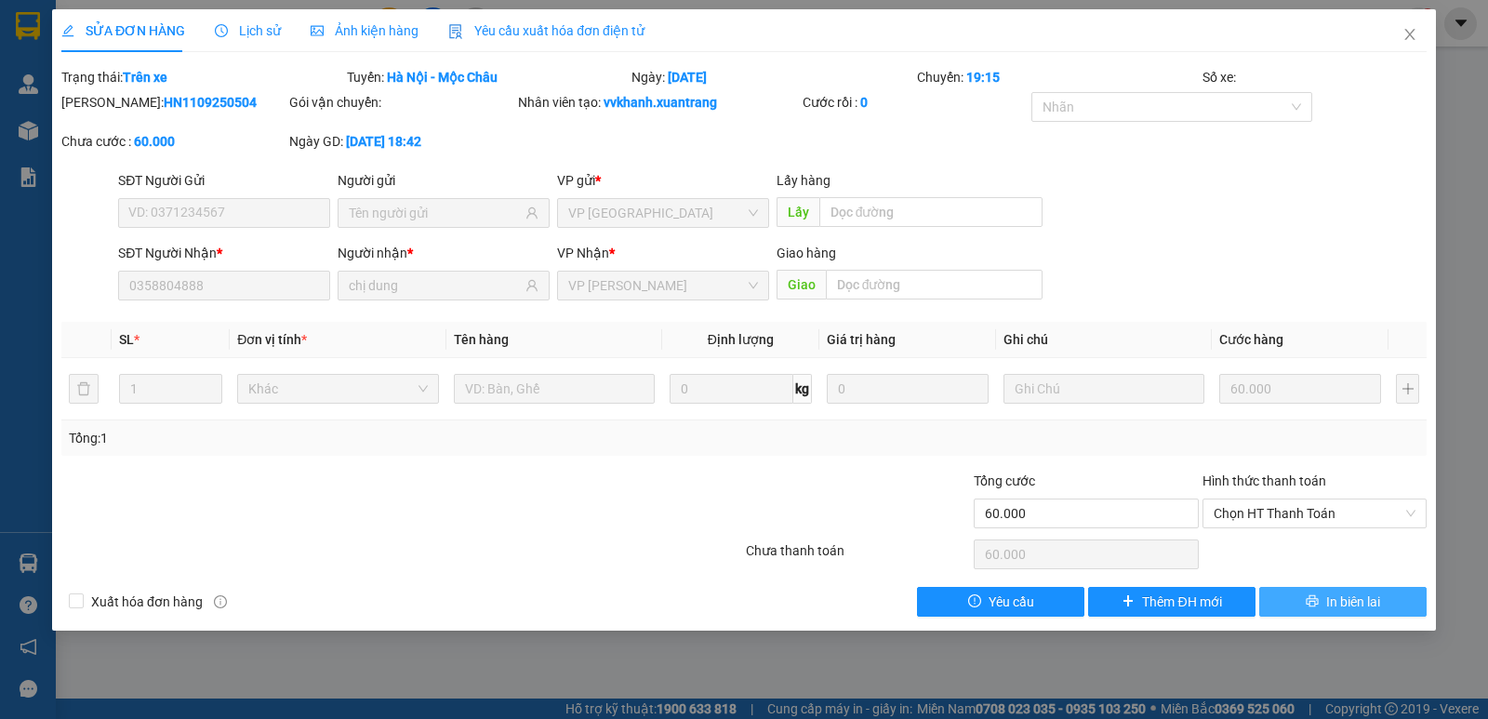
click at [1398, 607] on button "In biên lai" at bounding box center [1342, 602] width 167 height 30
